Goal: Task Accomplishment & Management: Manage account settings

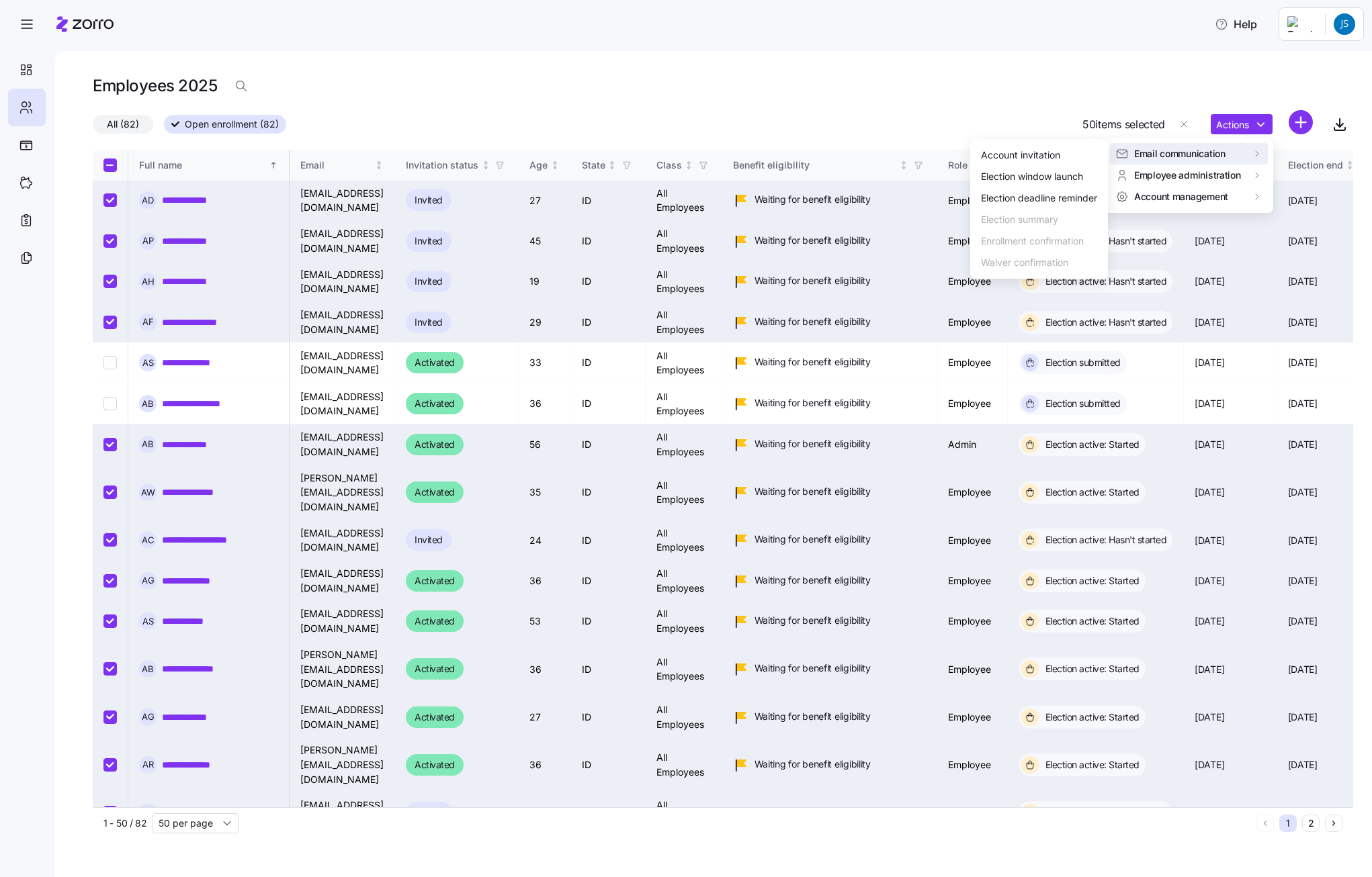
scroll to position [0, 767]
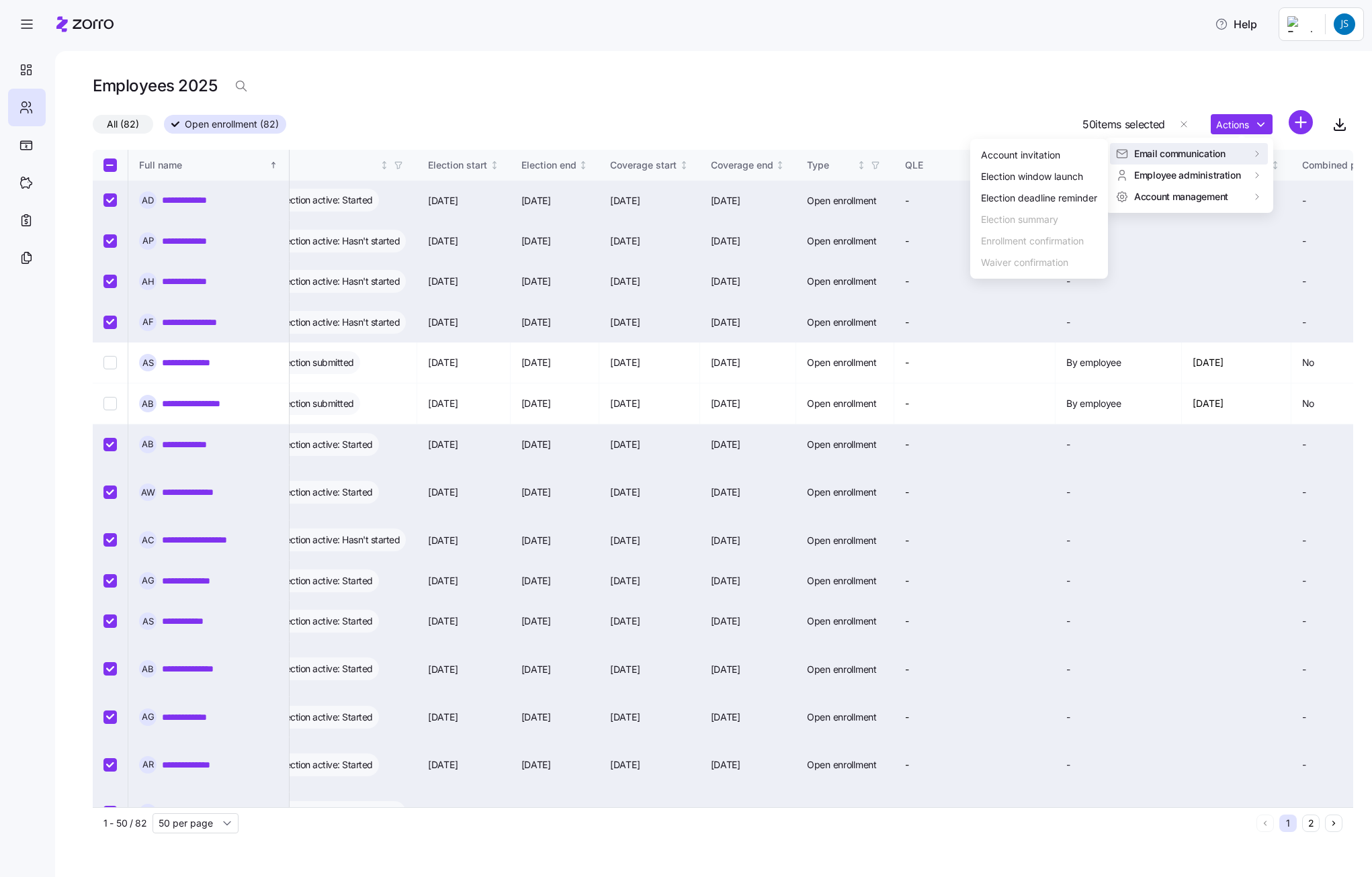
click at [97, 26] on html "**********" at bounding box center [686, 434] width 1372 height 869
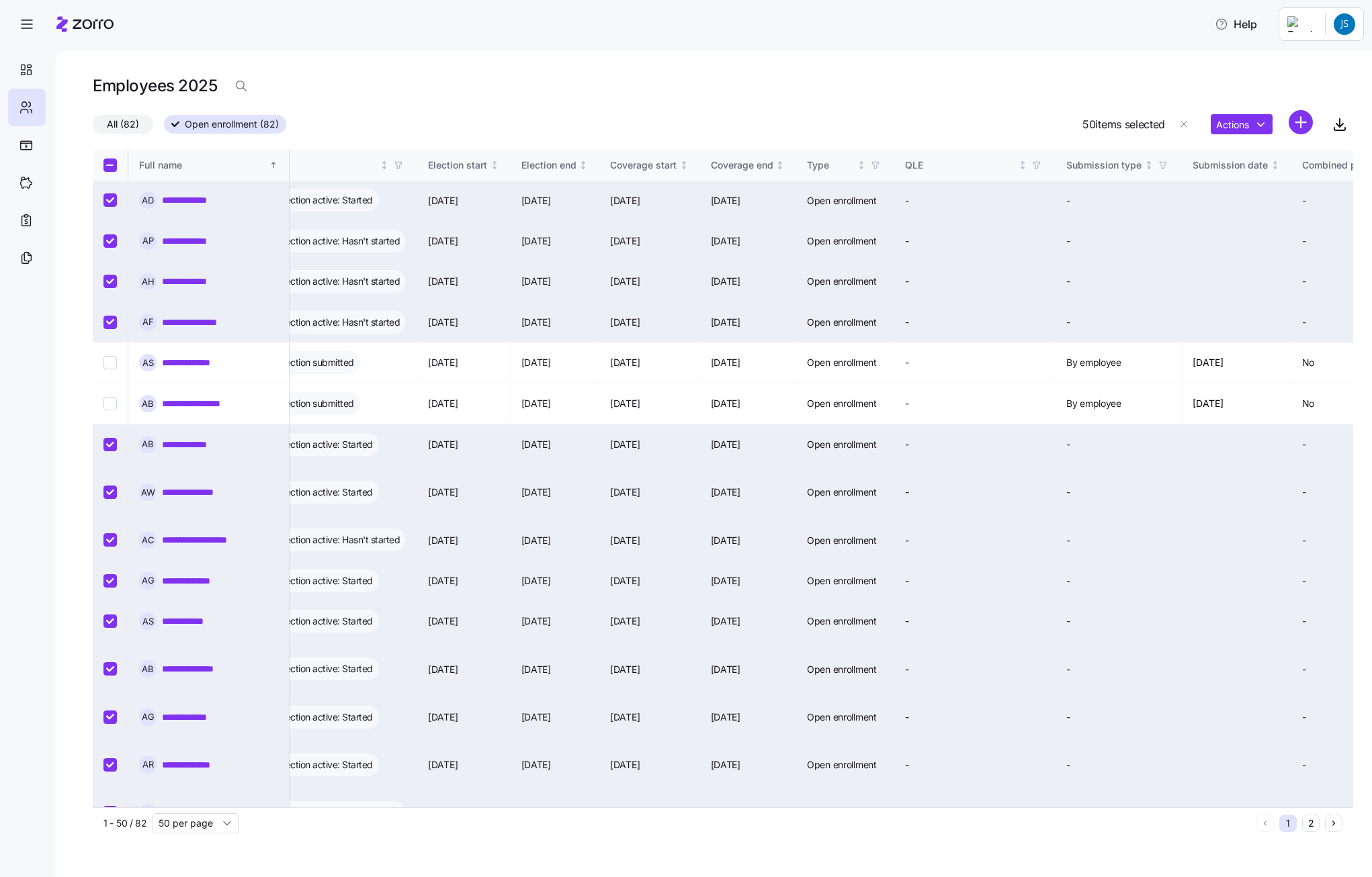
click at [97, 26] on icon at bounding box center [85, 24] width 57 height 16
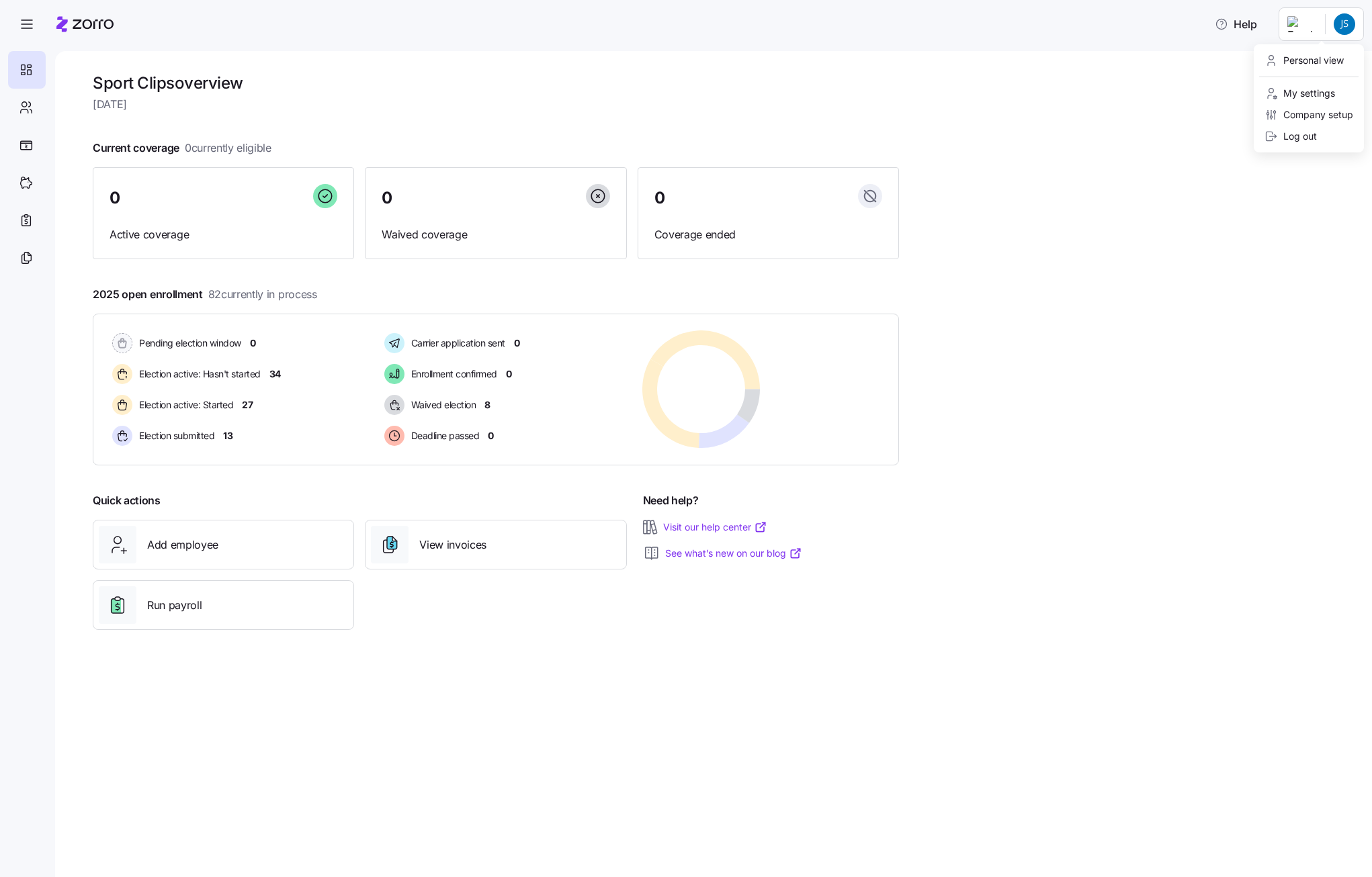
click at [1353, 28] on html "Help Sport Clips overview [DATE] Current coverage 0 currently eligible 0 Active…" at bounding box center [686, 434] width 1372 height 869
click at [1302, 160] on div "Sport Clips overview [DATE] Current coverage 0 currently eligible 0 Active cove…" at bounding box center [714, 464] width 1317 height 827
click at [1343, 24] on html "Help Sport Clips overview [DATE] Current coverage 0 currently eligible 0 Active…" at bounding box center [686, 434] width 1372 height 869
click at [1324, 87] on div "My settings" at bounding box center [1300, 93] width 71 height 15
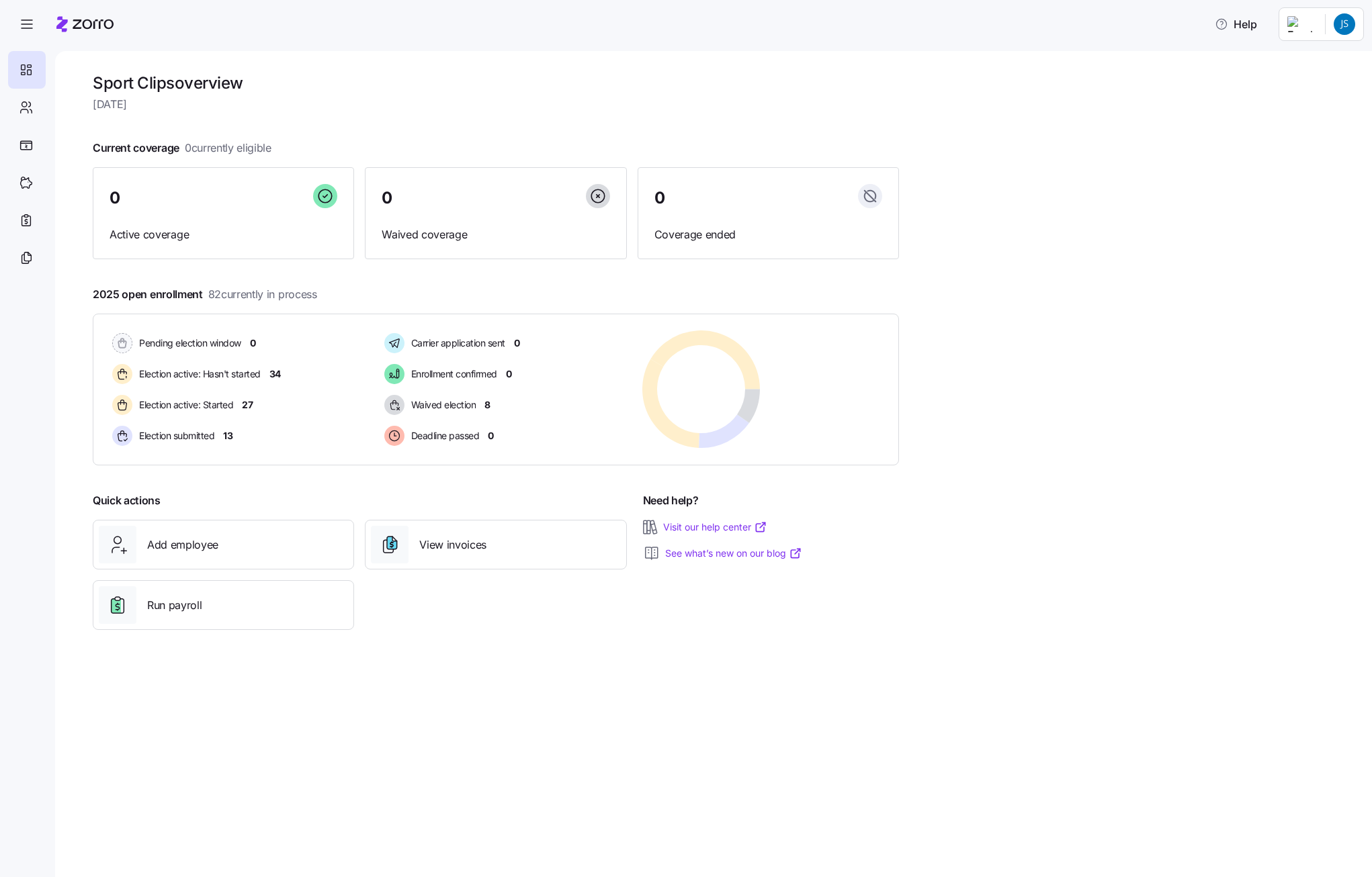
click at [1346, 35] on html "Help Sport Clips overview [DATE] Current coverage 0 currently eligible 0 Active…" at bounding box center [686, 434] width 1372 height 869
click at [1305, 97] on div "My settings" at bounding box center [1300, 93] width 71 height 15
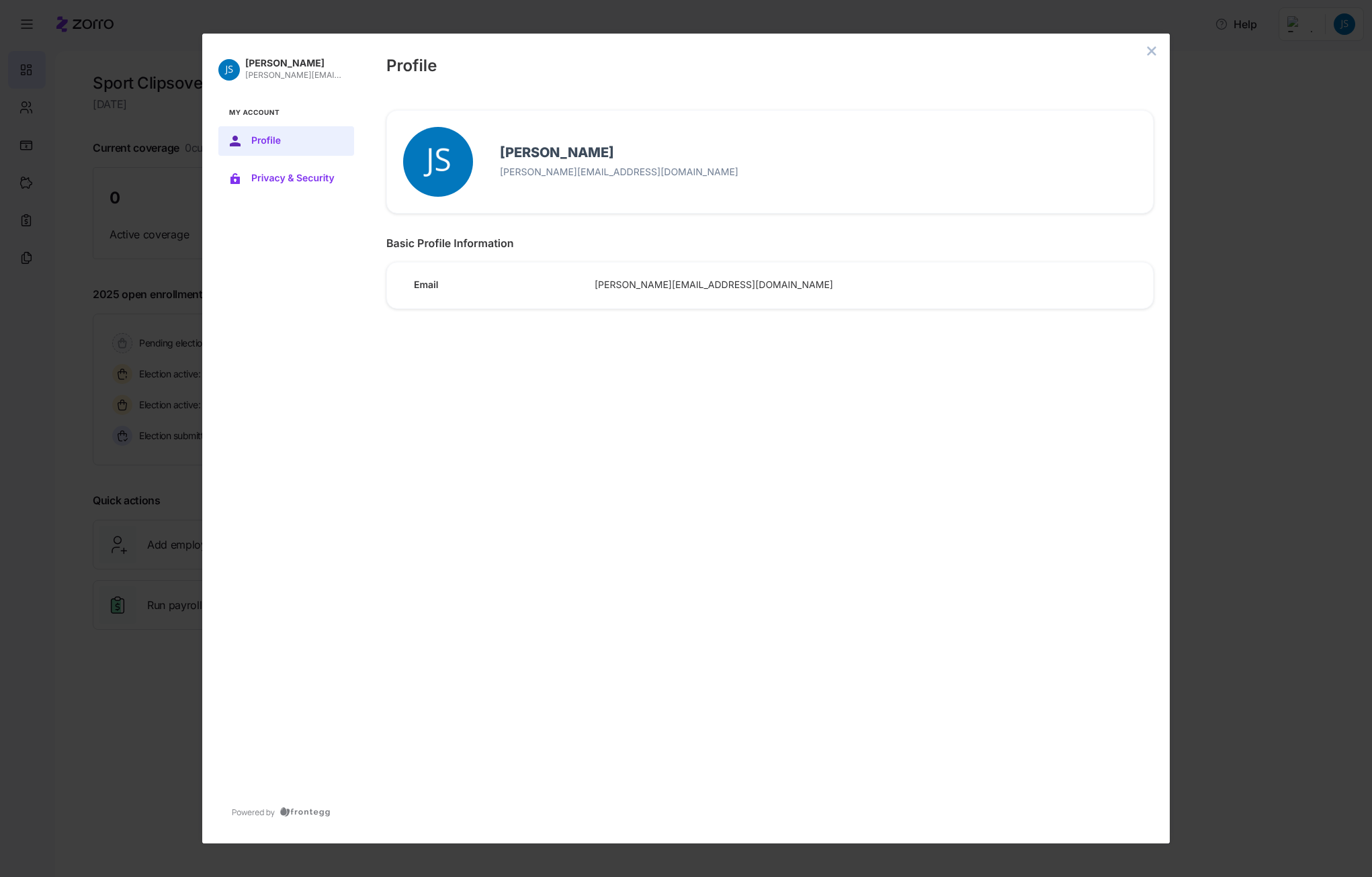
click at [311, 175] on span "Privacy & Security" at bounding box center [297, 179] width 91 height 11
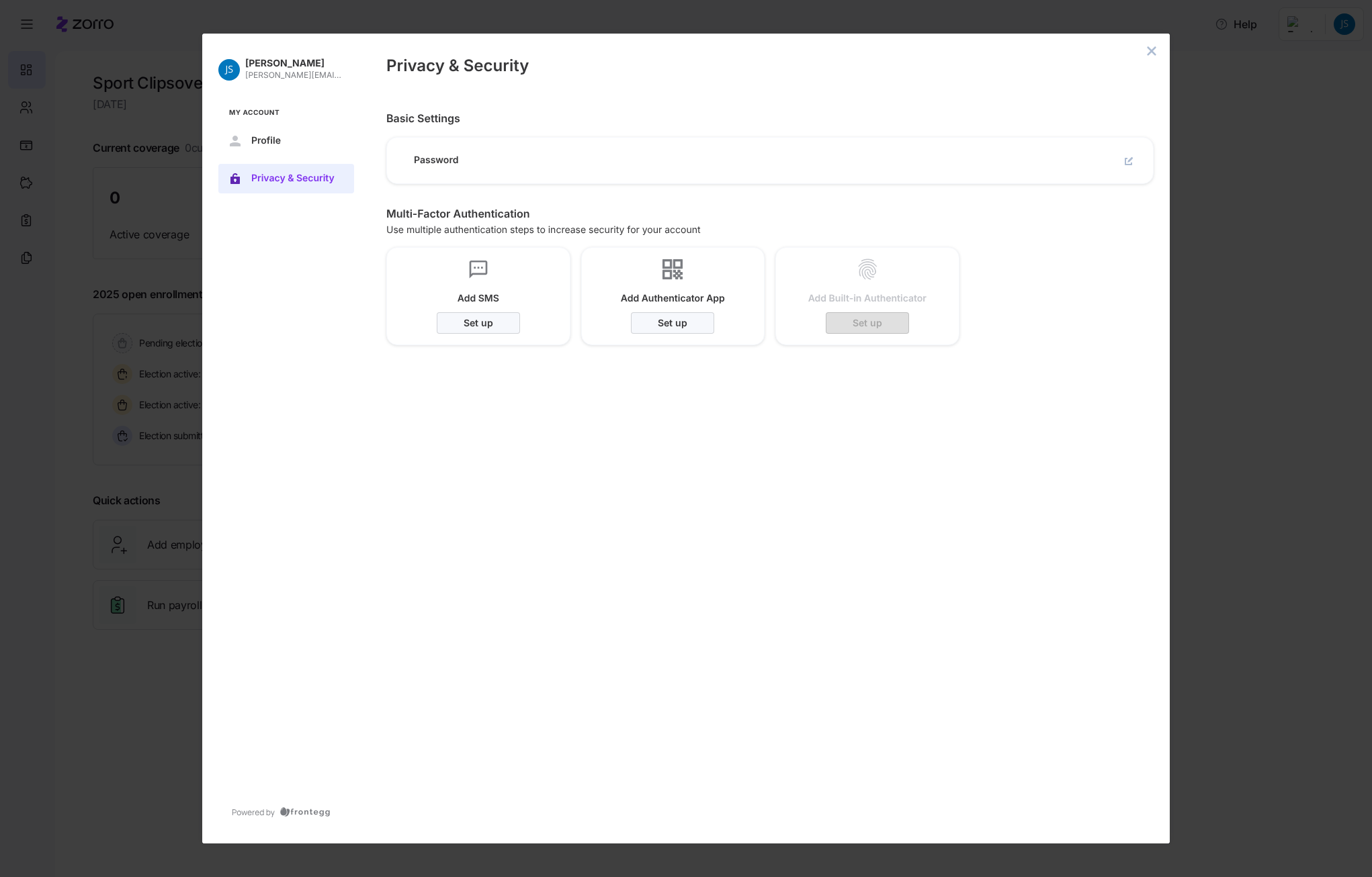
click at [419, 167] on span "Password" at bounding box center [499, 160] width 170 height 12
click at [1155, 48] on icon "close admin-box" at bounding box center [1152, 50] width 9 height 9
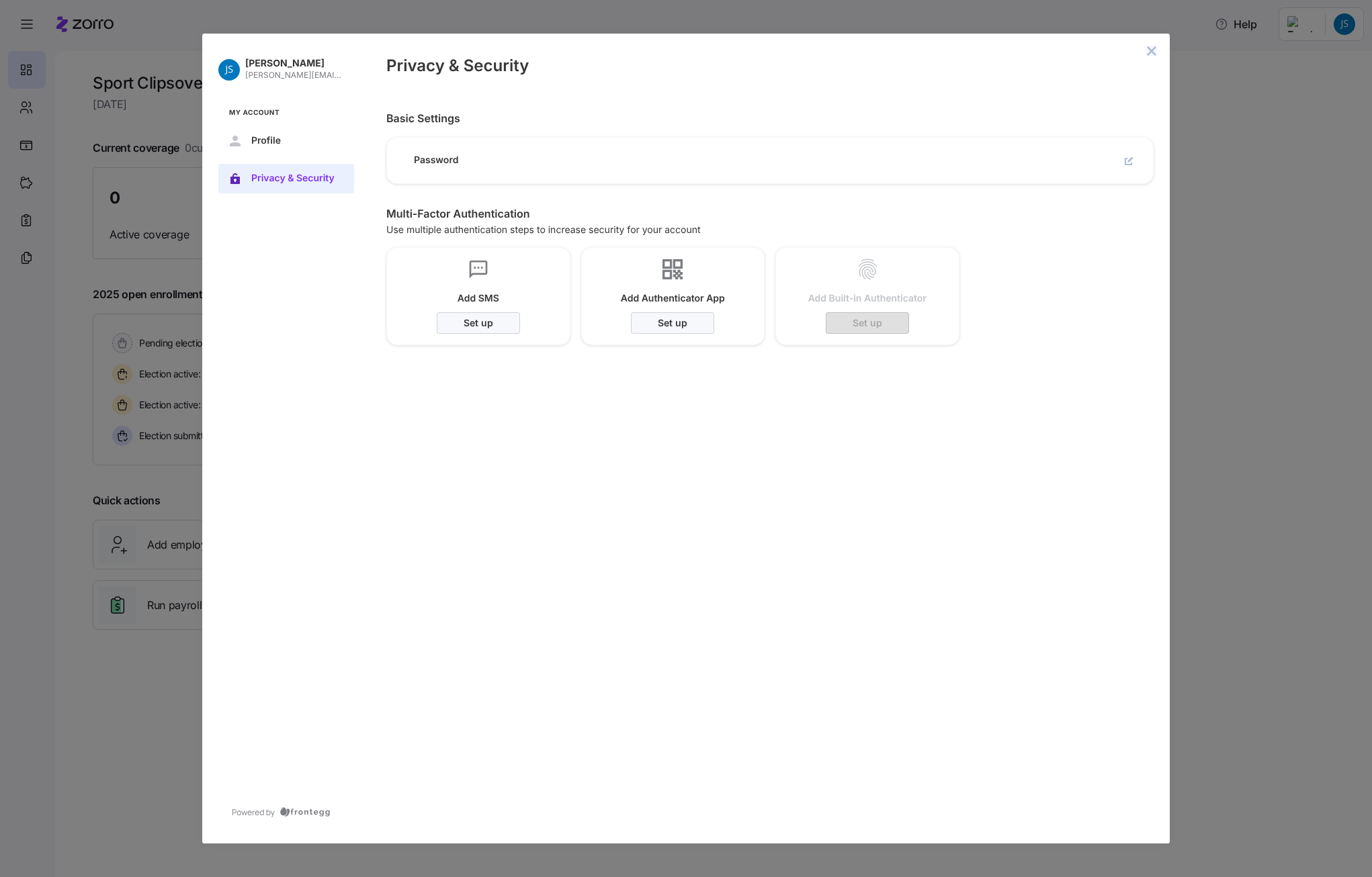
click at [1152, 50] on icon "close admin-box" at bounding box center [1152, 50] width 9 height 9
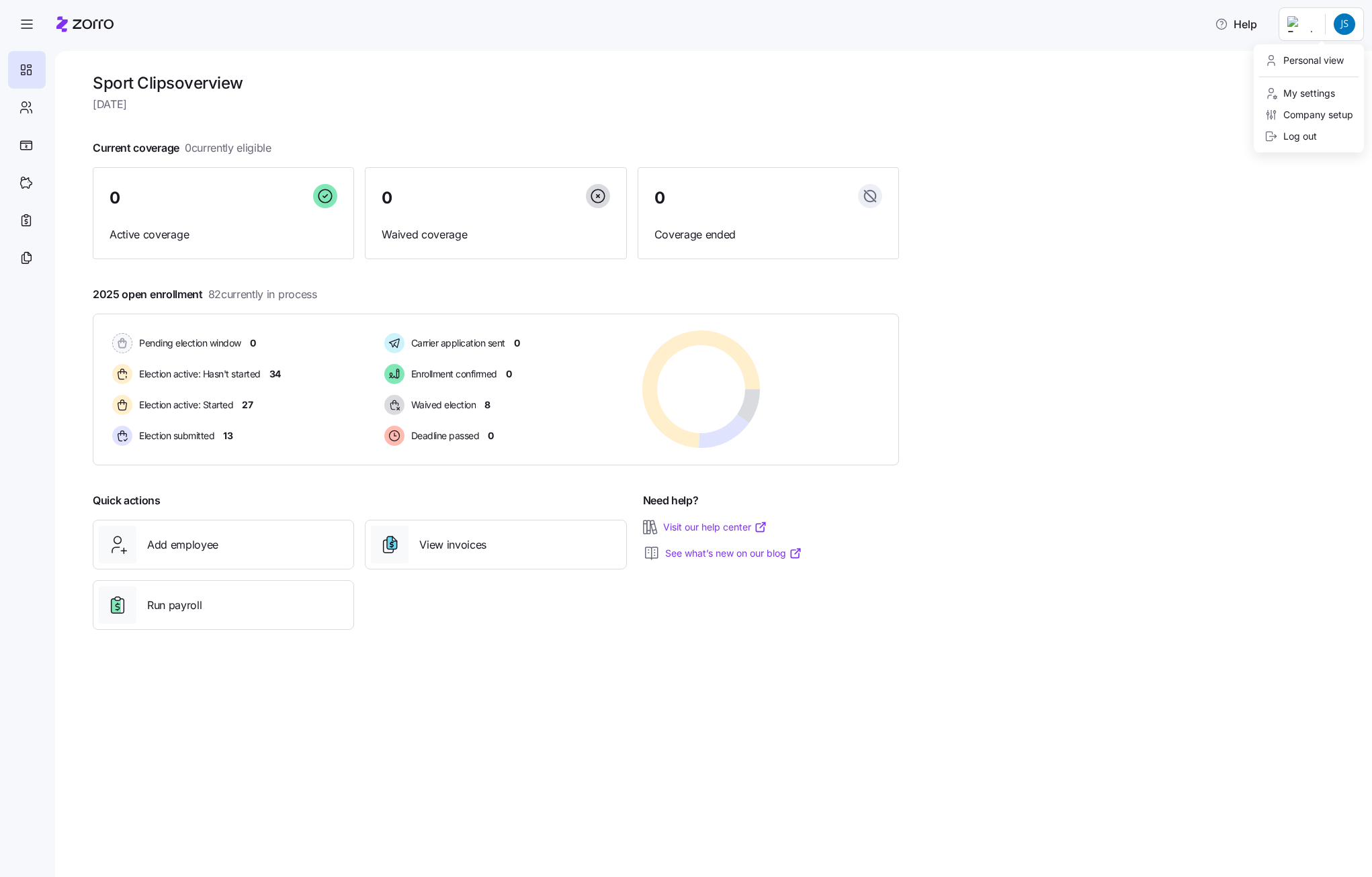
click at [1346, 13] on html "Help Sport Clips overview [DATE] Current coverage 0 currently eligible 0 Active…" at bounding box center [686, 434] width 1372 height 869
click at [1303, 133] on div "Log out" at bounding box center [1291, 136] width 53 height 15
